Goal: Book appointment/travel/reservation

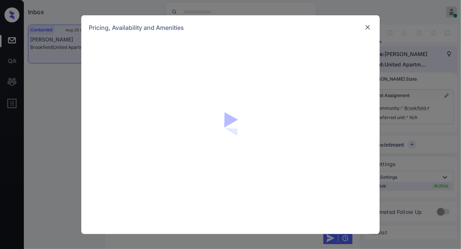
scroll to position [673, 0]
click at [370, 26] on img at bounding box center [367, 27] width 7 height 7
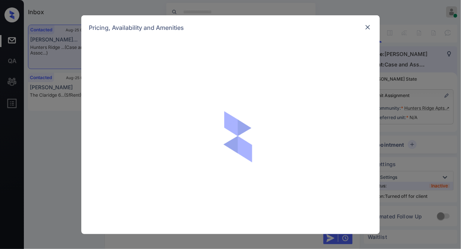
scroll to position [464, 0]
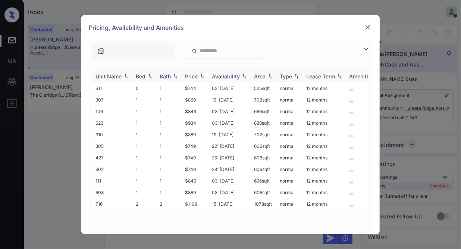
click at [203, 77] on img at bounding box center [202, 76] width 7 height 5
click at [202, 77] on img at bounding box center [202, 77] width 7 height 6
click at [200, 97] on td "$749" at bounding box center [195, 100] width 27 height 12
drag, startPoint x: 199, startPoint y: 99, endPoint x: 184, endPoint y: 99, distance: 14.9
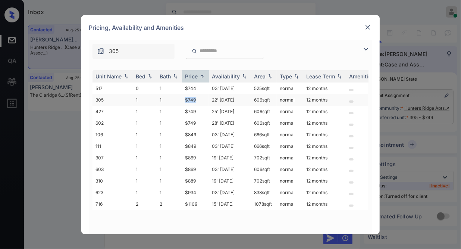
click at [184, 99] on td "$749" at bounding box center [195, 100] width 27 height 12
copy td "$749"
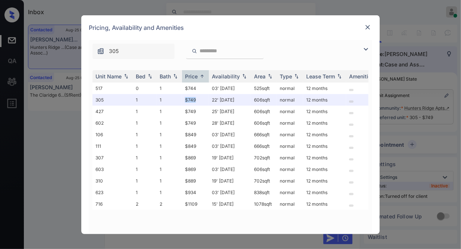
click at [371, 26] on img at bounding box center [367, 27] width 7 height 7
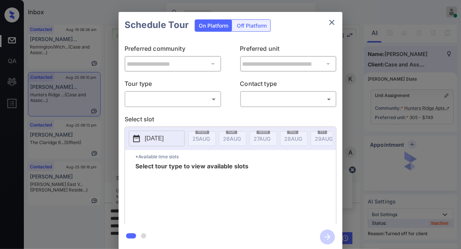
scroll to position [606, 0]
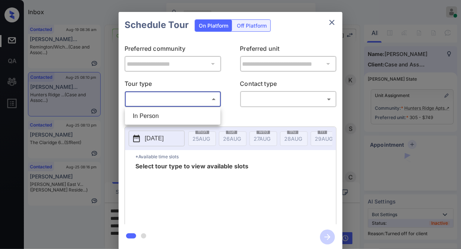
click at [164, 105] on body "Inbox Caroline Dacanay Online Set yourself offline Set yourself on break Profil…" at bounding box center [230, 124] width 461 height 249
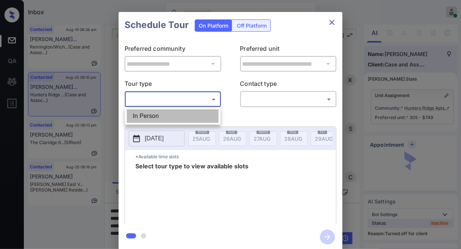
click at [170, 115] on li "In Person" at bounding box center [173, 115] width 92 height 13
type input "********"
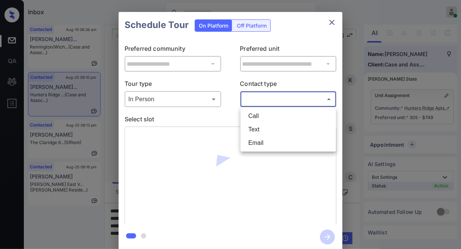
click at [253, 103] on body "Inbox Caroline Dacanay Online Set yourself offline Set yourself on break Profil…" at bounding box center [230, 124] width 461 height 249
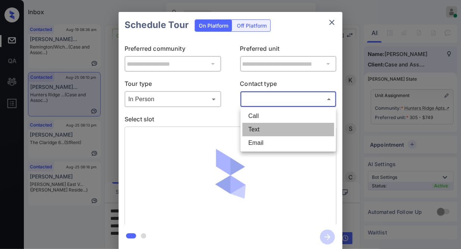
click at [257, 125] on li "Text" at bounding box center [289, 129] width 92 height 13
type input "****"
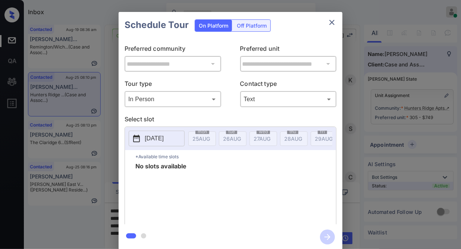
click at [164, 136] on p "[DATE]" at bounding box center [154, 138] width 19 height 9
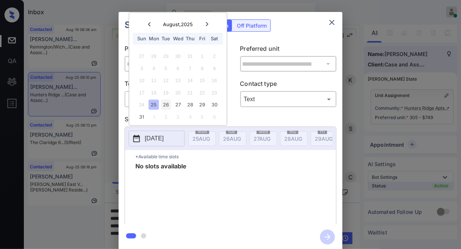
click at [166, 107] on div "26" at bounding box center [166, 105] width 10 height 10
click at [186, 107] on div "28" at bounding box center [190, 105] width 10 height 10
click at [178, 107] on div "27" at bounding box center [178, 105] width 10 height 10
click at [197, 106] on div "29" at bounding box center [202, 105] width 10 height 10
click at [210, 106] on div "30" at bounding box center [214, 105] width 10 height 10
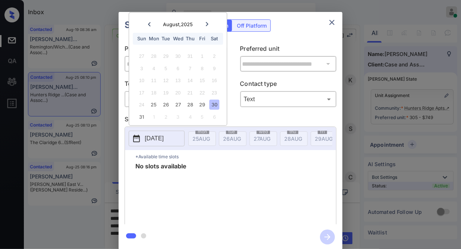
click at [350, 103] on div "**********" at bounding box center [230, 131] width 461 height 262
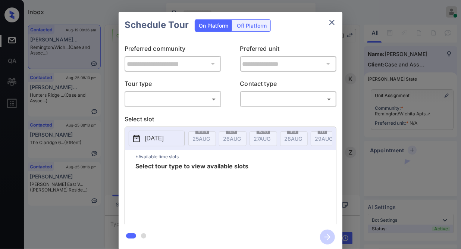
scroll to position [322, 0]
click at [359, 128] on div "**********" at bounding box center [230, 131] width 461 height 262
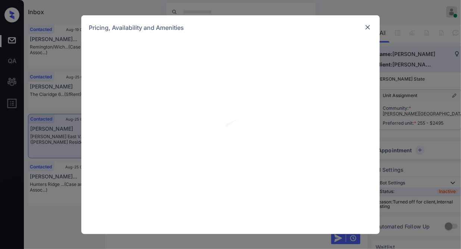
scroll to position [4358, 0]
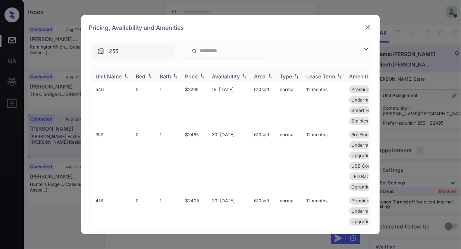
click at [203, 75] on img at bounding box center [202, 76] width 7 height 5
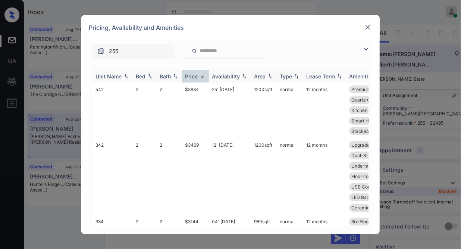
click at [203, 75] on img at bounding box center [202, 77] width 7 height 6
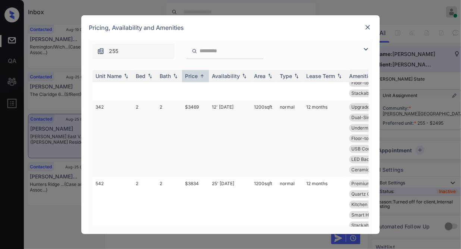
scroll to position [702, 0]
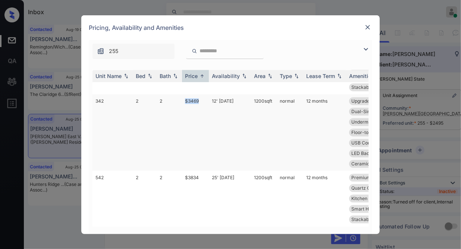
drag, startPoint x: 190, startPoint y: 93, endPoint x: 180, endPoint y: 94, distance: 10.2
click at [180, 94] on tr "342 2 2 $3469 12' [DATE] sqft normal 12 months Upgrades: 2x2 3rd Floor Premium …" at bounding box center [288, 132] width 390 height 77
copy tr "$3469"
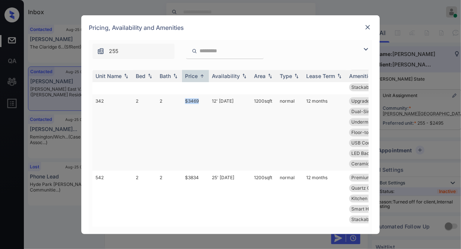
drag, startPoint x: 275, startPoint y: 95, endPoint x: 254, endPoint y: 94, distance: 21.3
click at [254, 94] on td "1200 sqft" at bounding box center [264, 132] width 26 height 77
copy td "1200 sqft"
drag, startPoint x: 381, startPoint y: 30, endPoint x: 375, endPoint y: 29, distance: 6.0
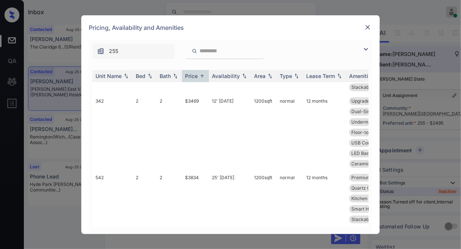
click at [381, 30] on div "**********" at bounding box center [230, 124] width 461 height 249
click at [371, 28] on div at bounding box center [368, 27] width 9 height 9
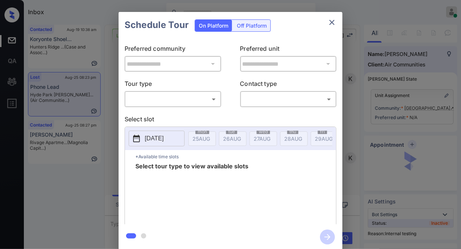
scroll to position [2436, 0]
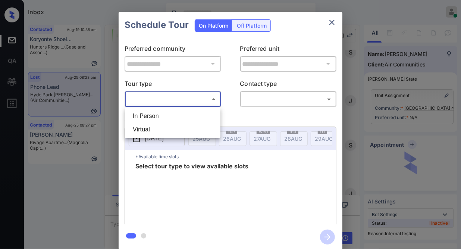
click at [166, 99] on body "Inbox [PERSON_NAME] Online Set yourself offline Set yourself on break Profile S…" at bounding box center [230, 124] width 461 height 249
click at [178, 119] on li "In Person" at bounding box center [173, 115] width 92 height 13
type input "********"
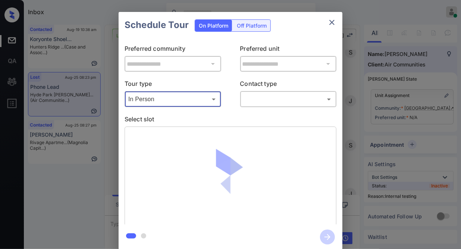
click at [263, 103] on body "Inbox Caroline Dacanay Online Set yourself offline Set yourself on break Profil…" at bounding box center [230, 124] width 461 height 249
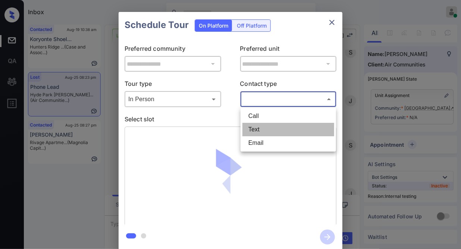
click at [265, 127] on li "Text" at bounding box center [289, 129] width 92 height 13
type input "****"
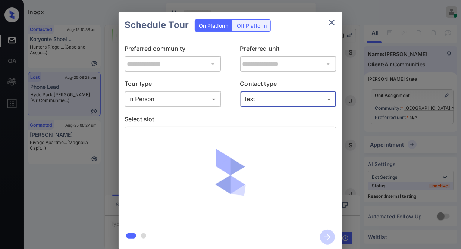
click at [383, 107] on div "**********" at bounding box center [230, 131] width 461 height 262
